Goal: Check status: Check status

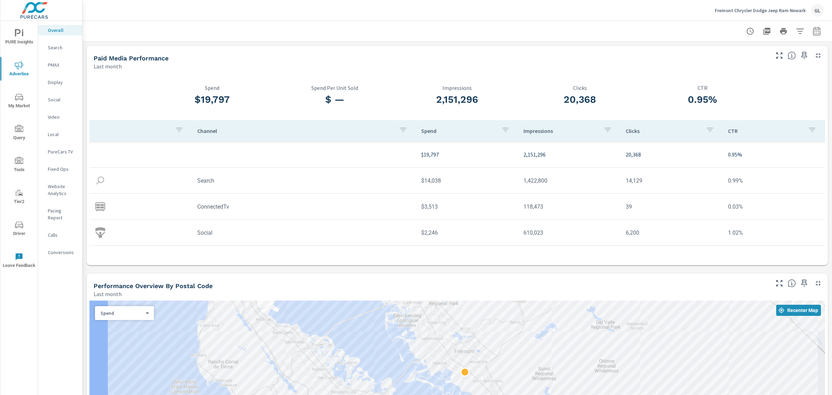
scroll to position [613, 0]
